Goal: Communication & Community: Answer question/provide support

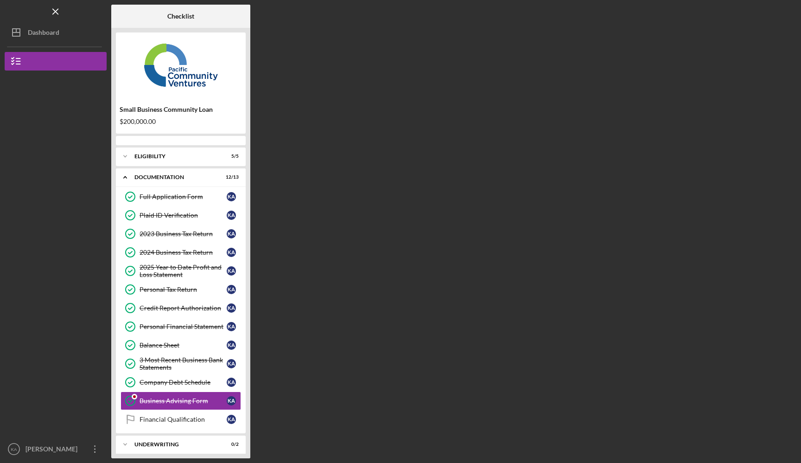
scroll to position [26, 0]
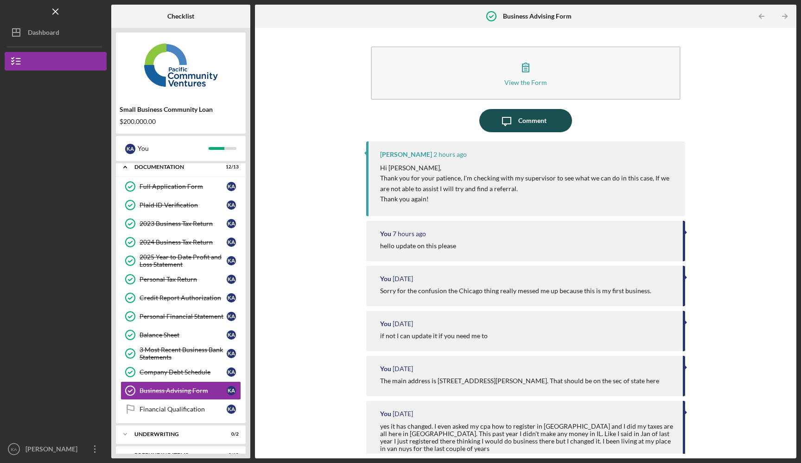
click at [502, 130] on icon "Icon/Message" at bounding box center [506, 120] width 23 height 23
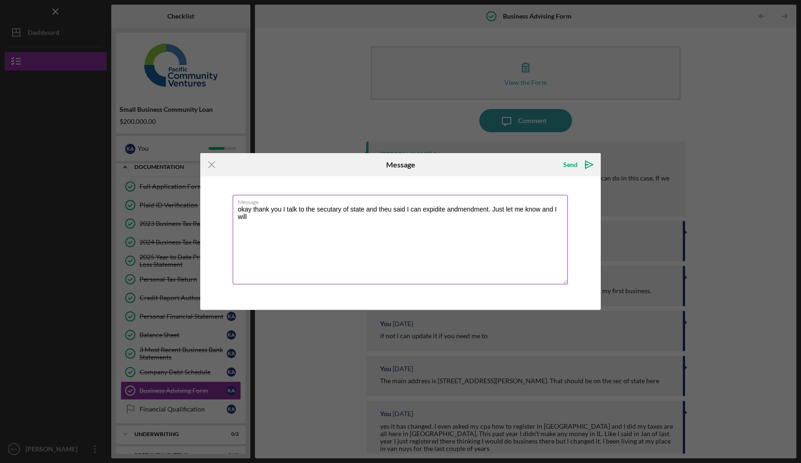
click at [326, 210] on textarea "okay thank you I talk to the secutary of state and theu said I can expidite and…" at bounding box center [400, 239] width 335 height 89
click at [435, 208] on textarea "okay thank you I talk to the secretary of state and theu said I can expidite an…" at bounding box center [400, 239] width 335 height 89
click at [474, 209] on textarea "okay thank you I talk to the secretary of state and theu said I can expedite an…" at bounding box center [400, 239] width 335 height 89
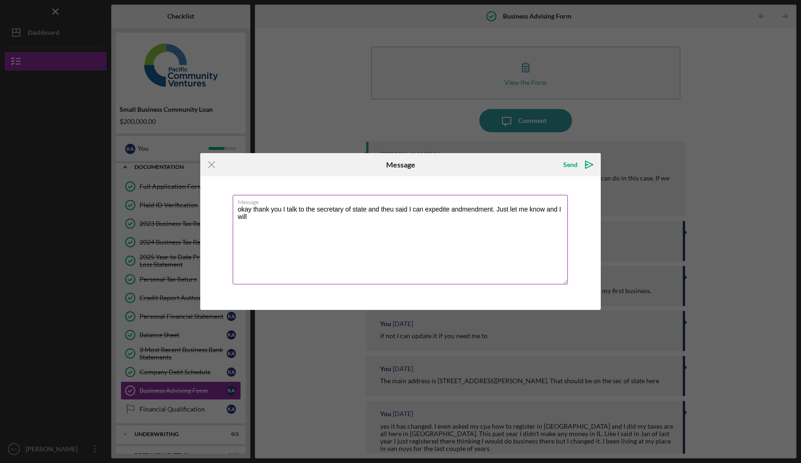
click at [474, 209] on textarea "okay thank you I talk to the secretary of state and theu said I can expedite an…" at bounding box center [400, 239] width 335 height 89
click at [485, 207] on textarea "okay thank you I talk to the secretary of state and theu said I can expedite an…" at bounding box center [400, 239] width 335 height 89
click at [485, 217] on textarea "okay thank you I talk to the secretary of state and theu said I can expedite an…" at bounding box center [400, 239] width 335 height 89
type textarea "okay thank you I talk to the secretary of state and theu said I can expedite an…"
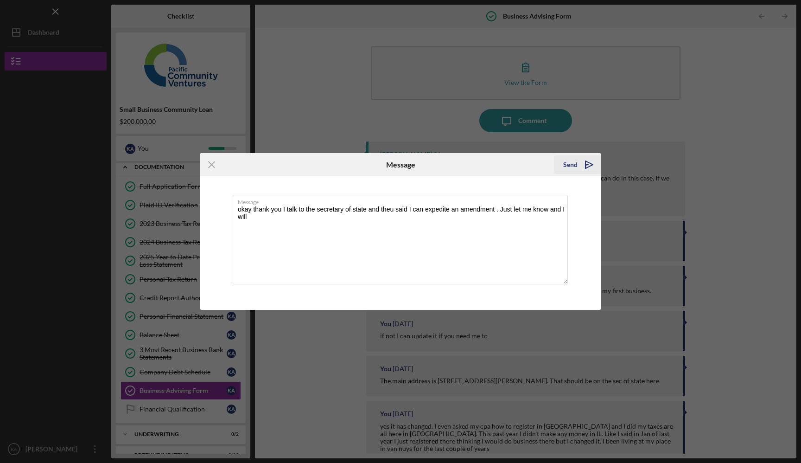
click at [592, 165] on polygon "submit" at bounding box center [589, 164] width 7 height 7
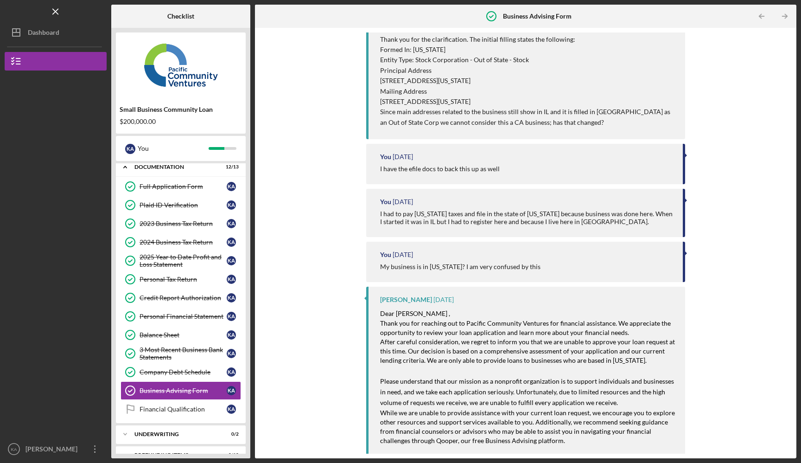
scroll to position [535, 0]
